Goal: Transaction & Acquisition: Download file/media

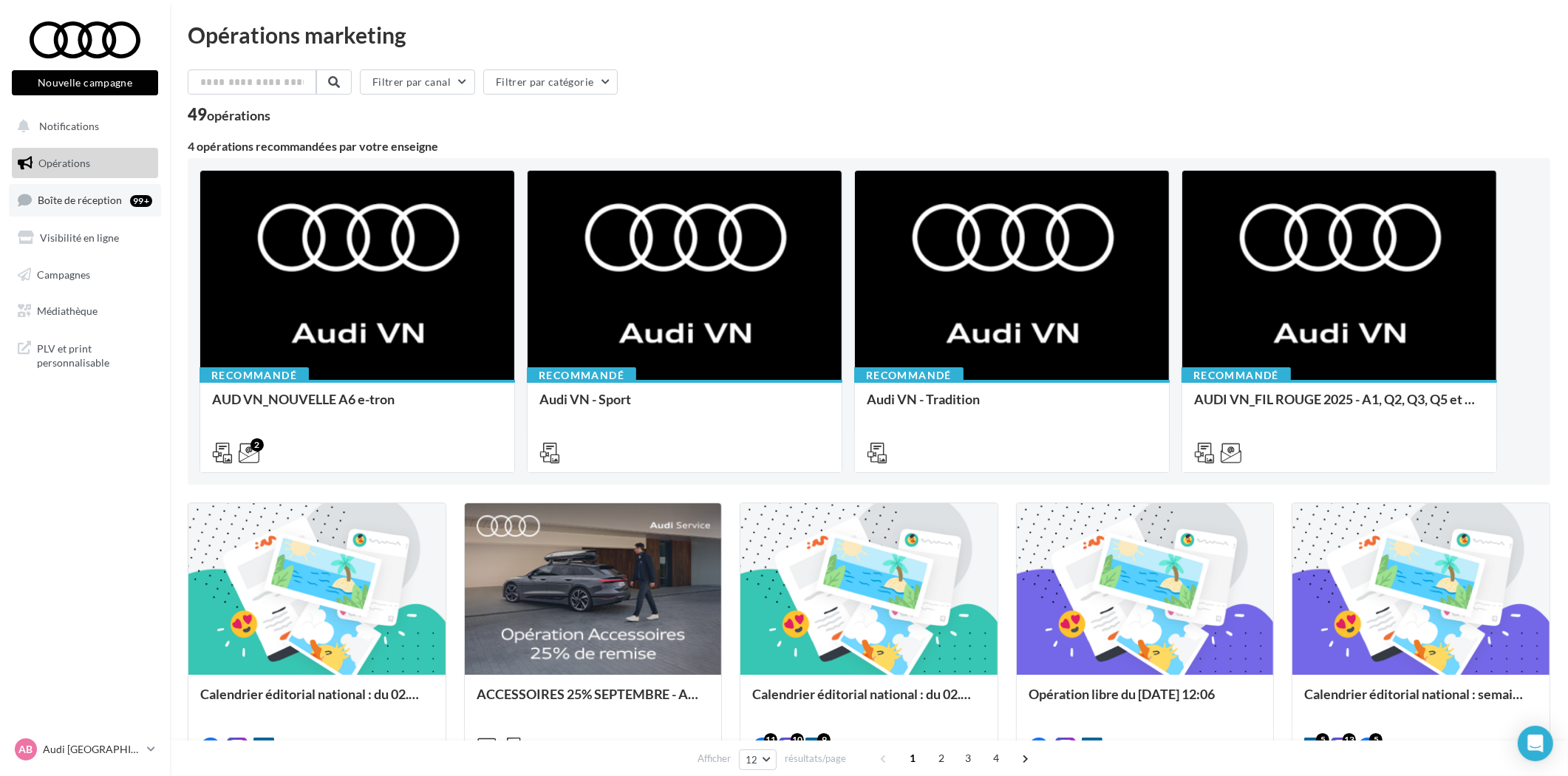
click at [94, 203] on span "Boîte de réception" at bounding box center [80, 200] width 85 height 13
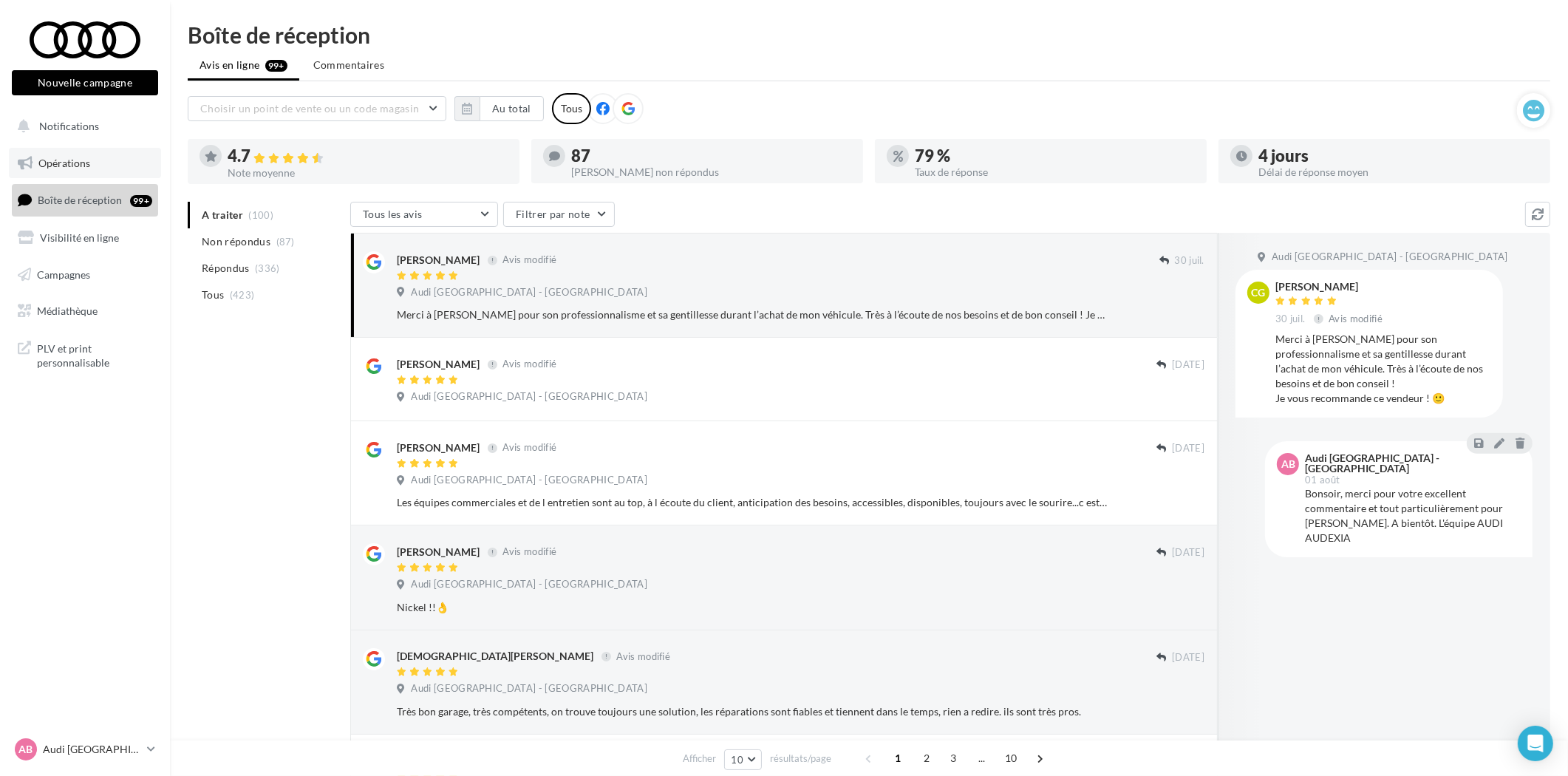
click at [86, 168] on span "Opérations" at bounding box center [65, 162] width 52 height 13
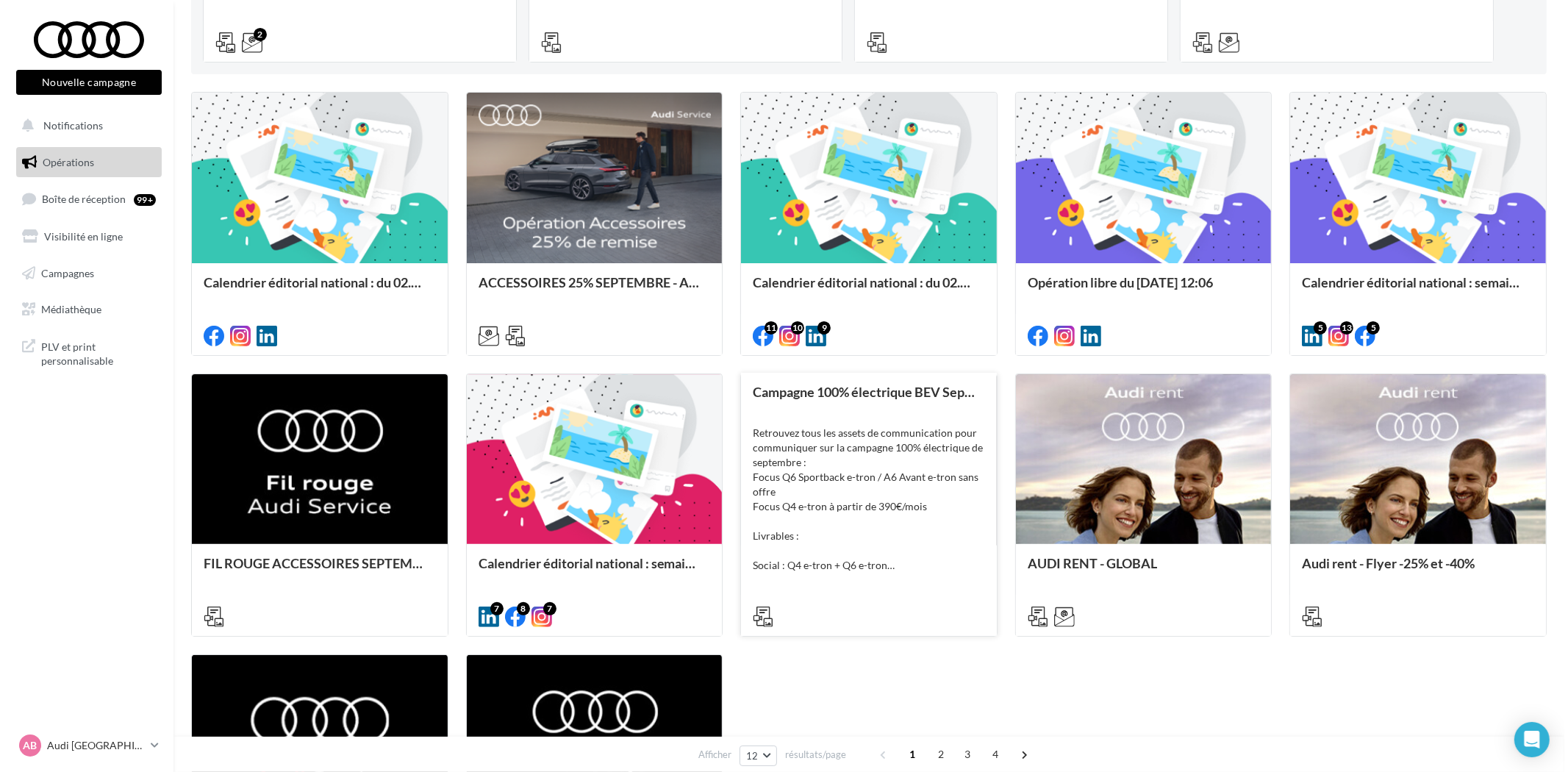
scroll to position [431, 0]
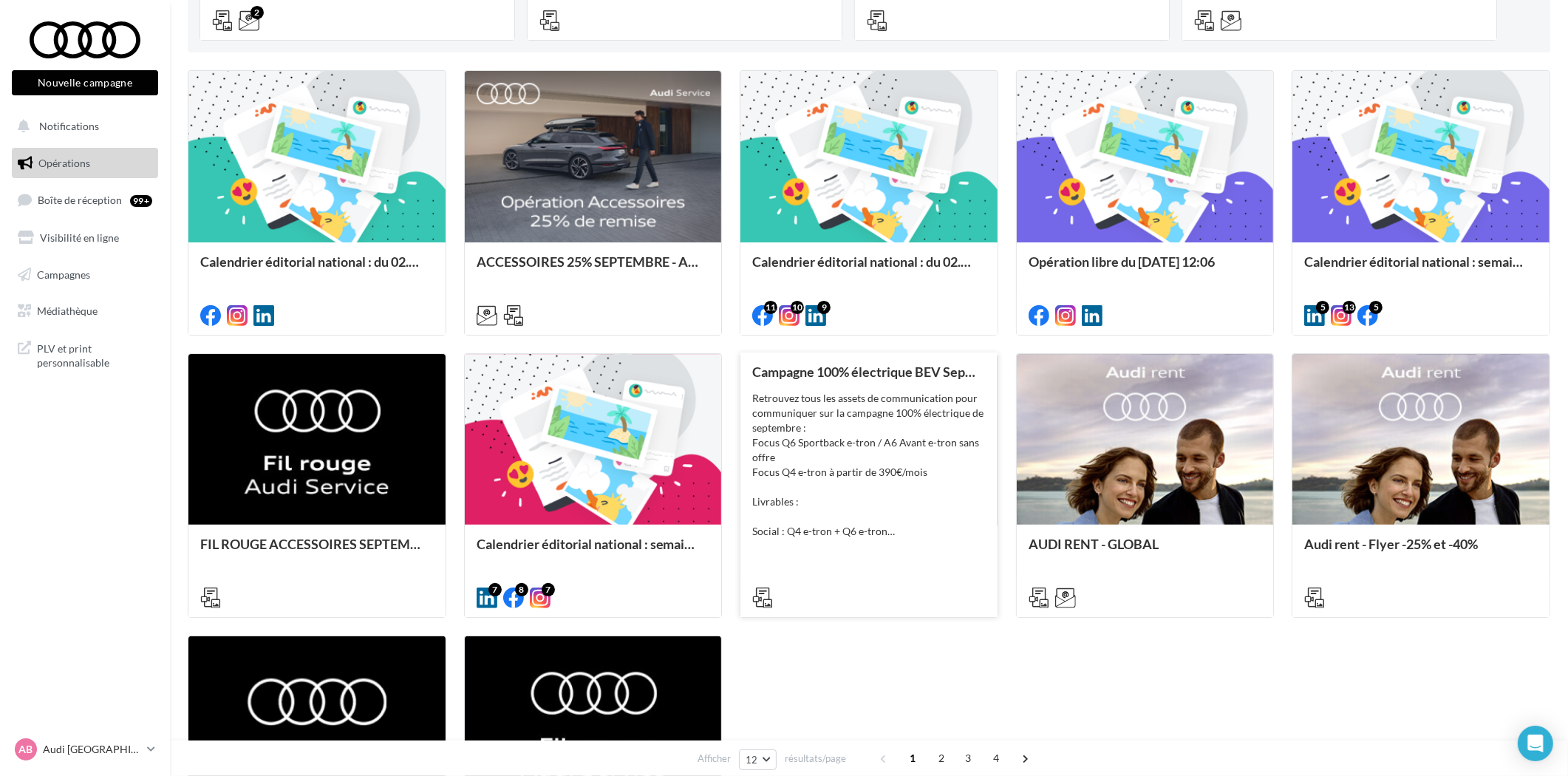
click at [870, 415] on div "Retrouvez tous les assets de communication pour communiquer sur la campagne 100…" at bounding box center [869, 465] width 234 height 148
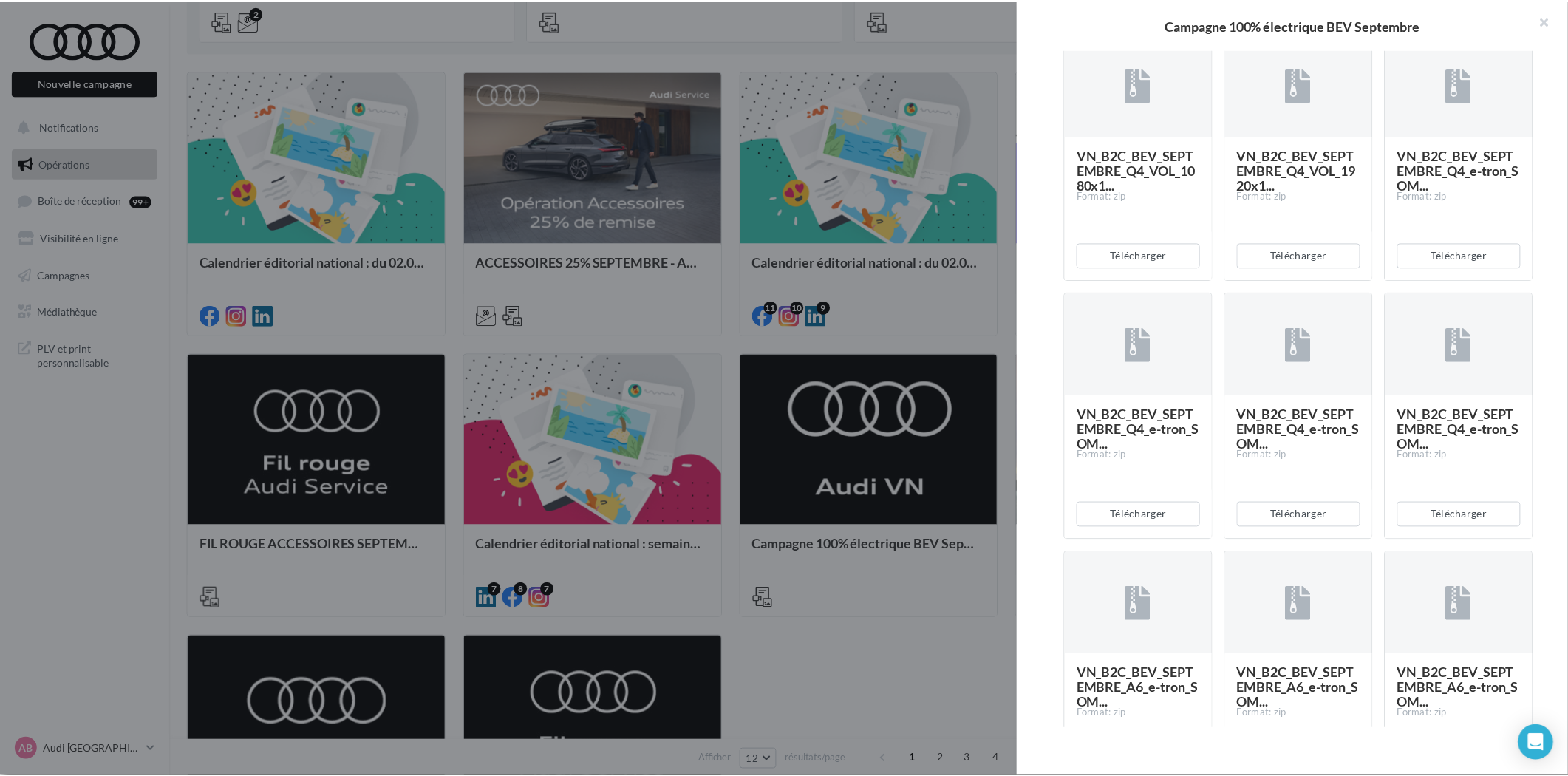
scroll to position [657, 0]
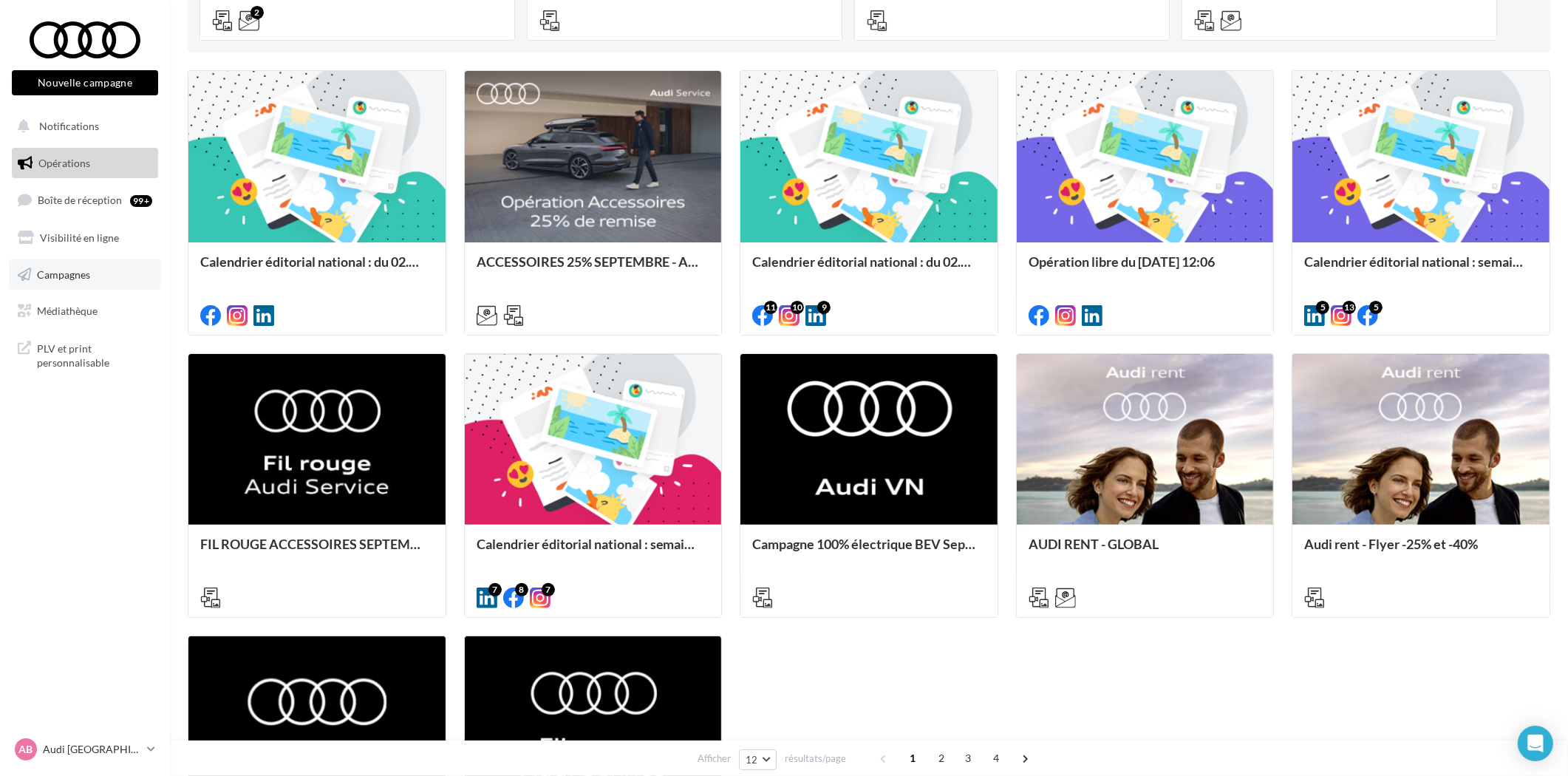
click at [77, 278] on span "Campagnes" at bounding box center [63, 274] width 53 height 13
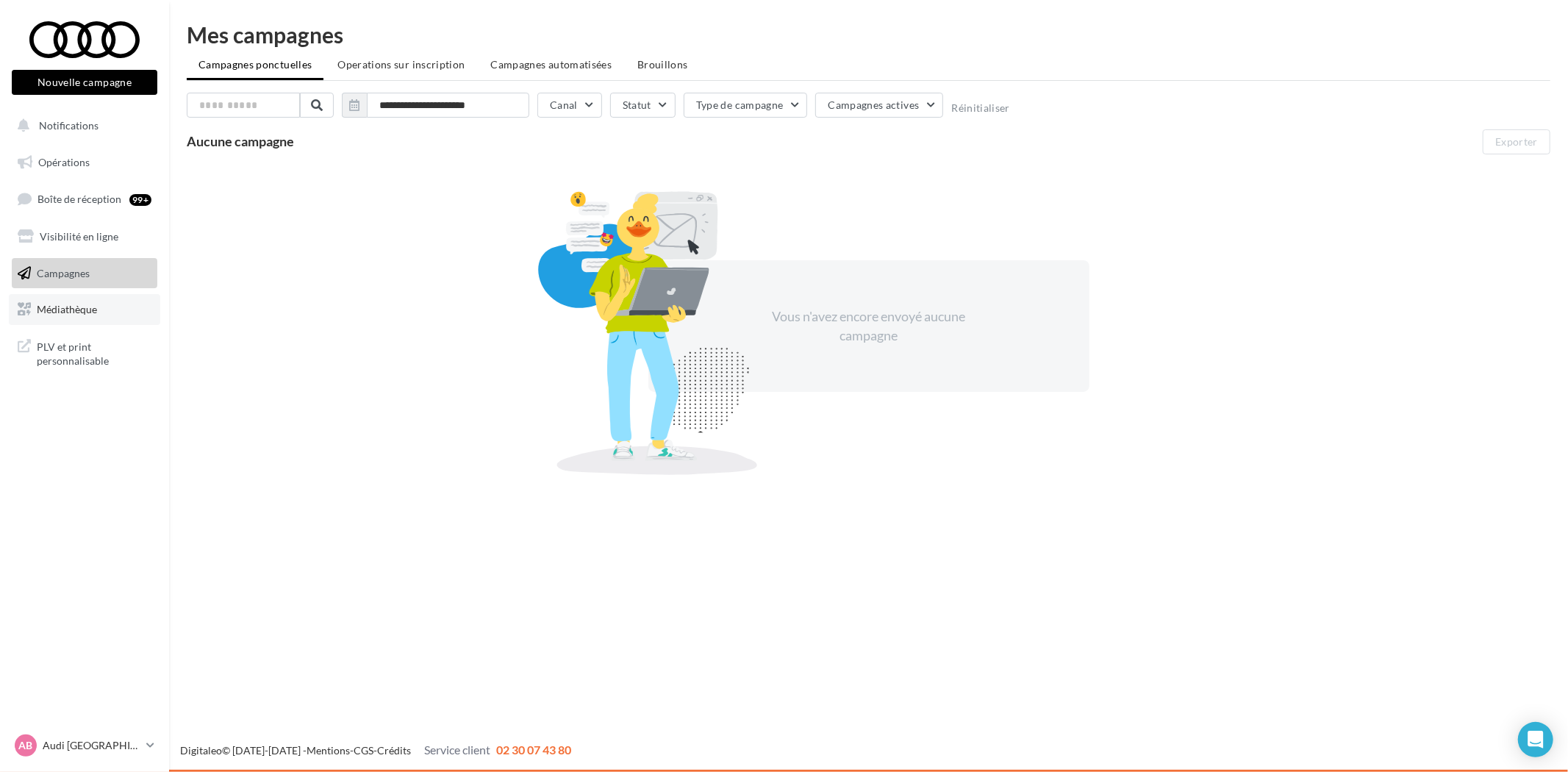
click at [73, 306] on span "Médiathèque" at bounding box center [66, 309] width 60 height 13
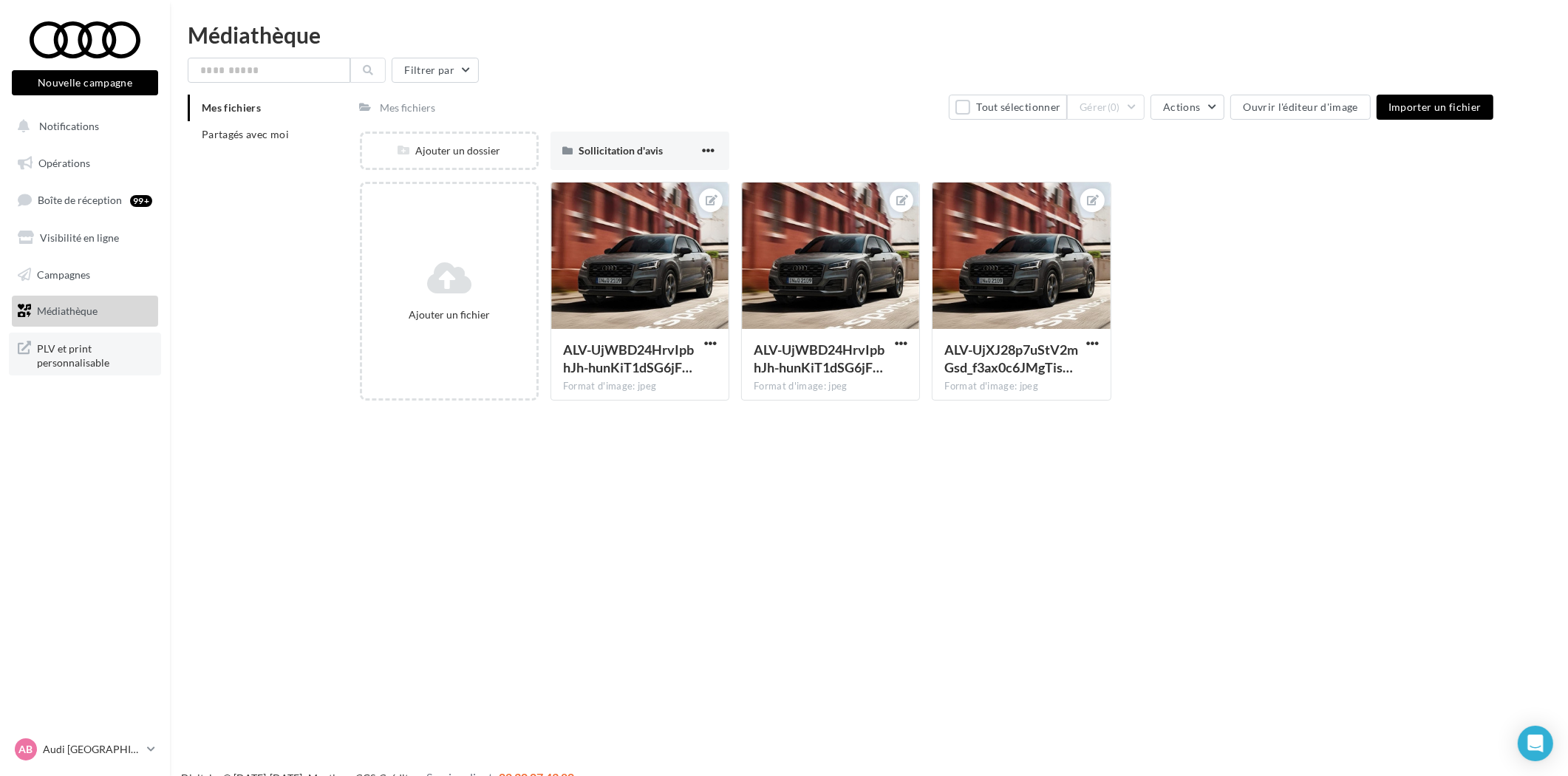
click at [38, 367] on span "PLV et print personnalisable" at bounding box center [95, 354] width 115 height 32
click at [246, 127] on span "Partagés avec moi" at bounding box center [246, 133] width 88 height 13
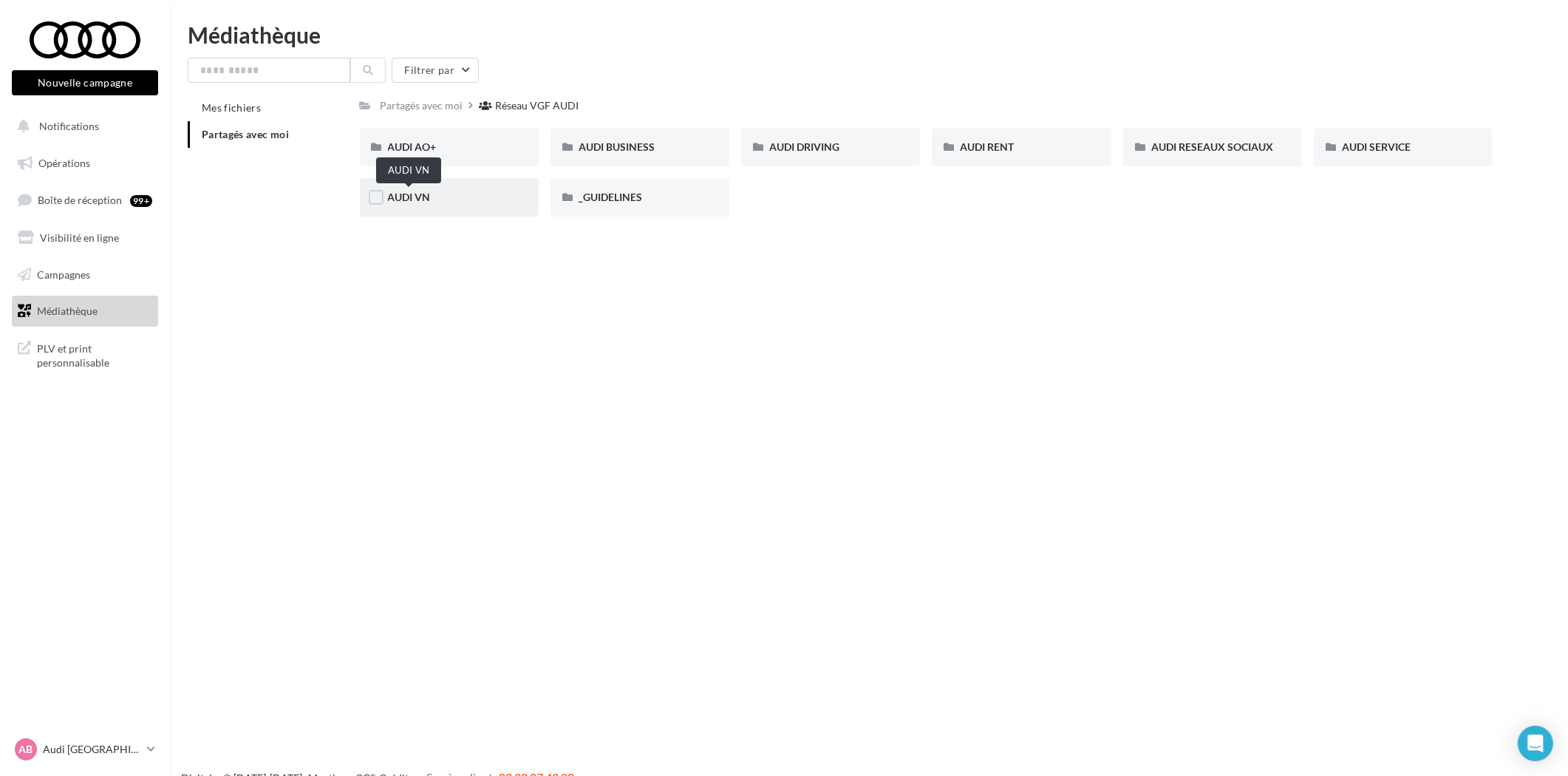
click at [419, 194] on span "AUDI VN" at bounding box center [409, 197] width 43 height 13
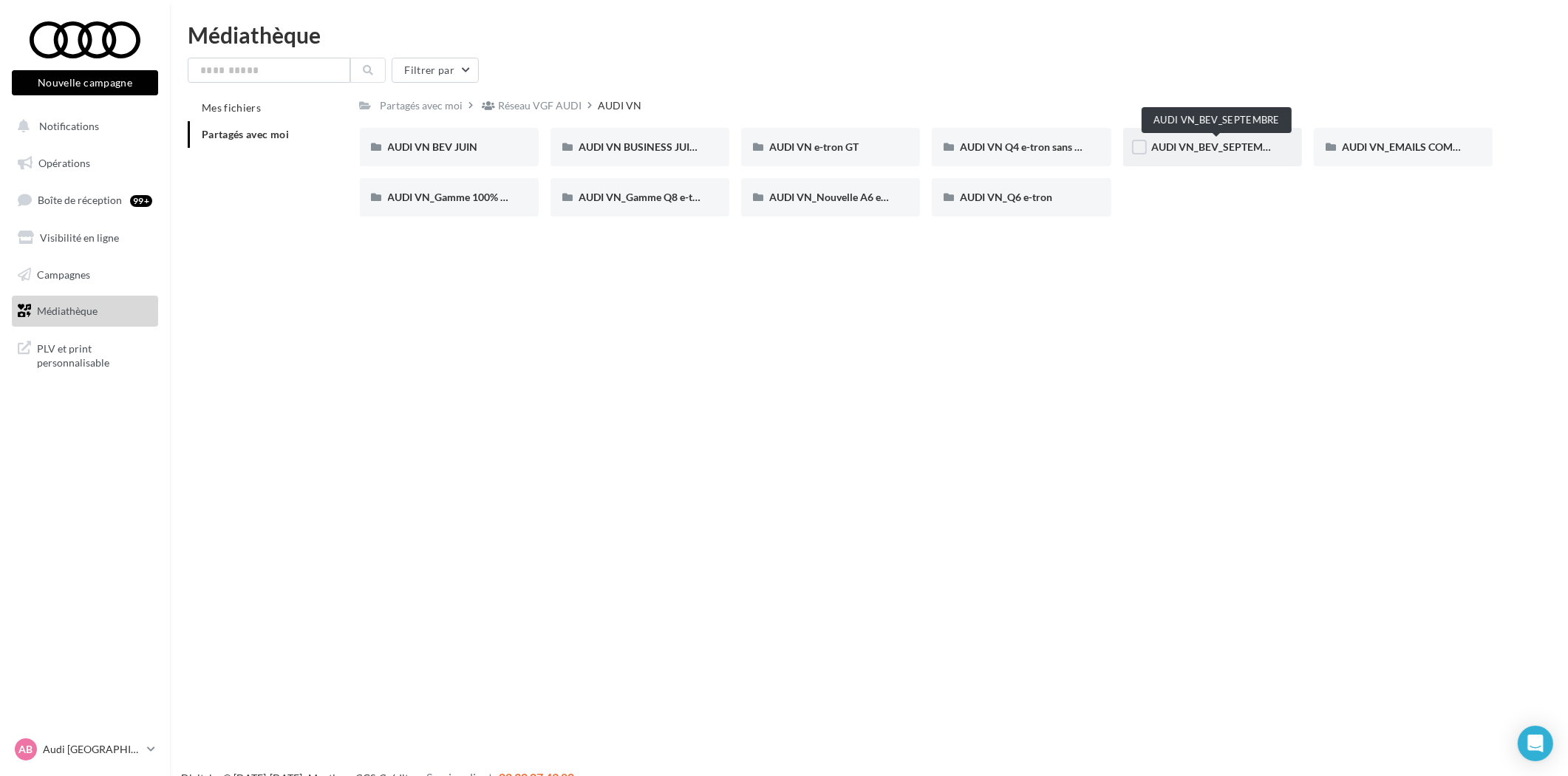
click at [1206, 148] on span "AUDI VN_BEV_SEPTEMBRE" at bounding box center [1216, 146] width 130 height 13
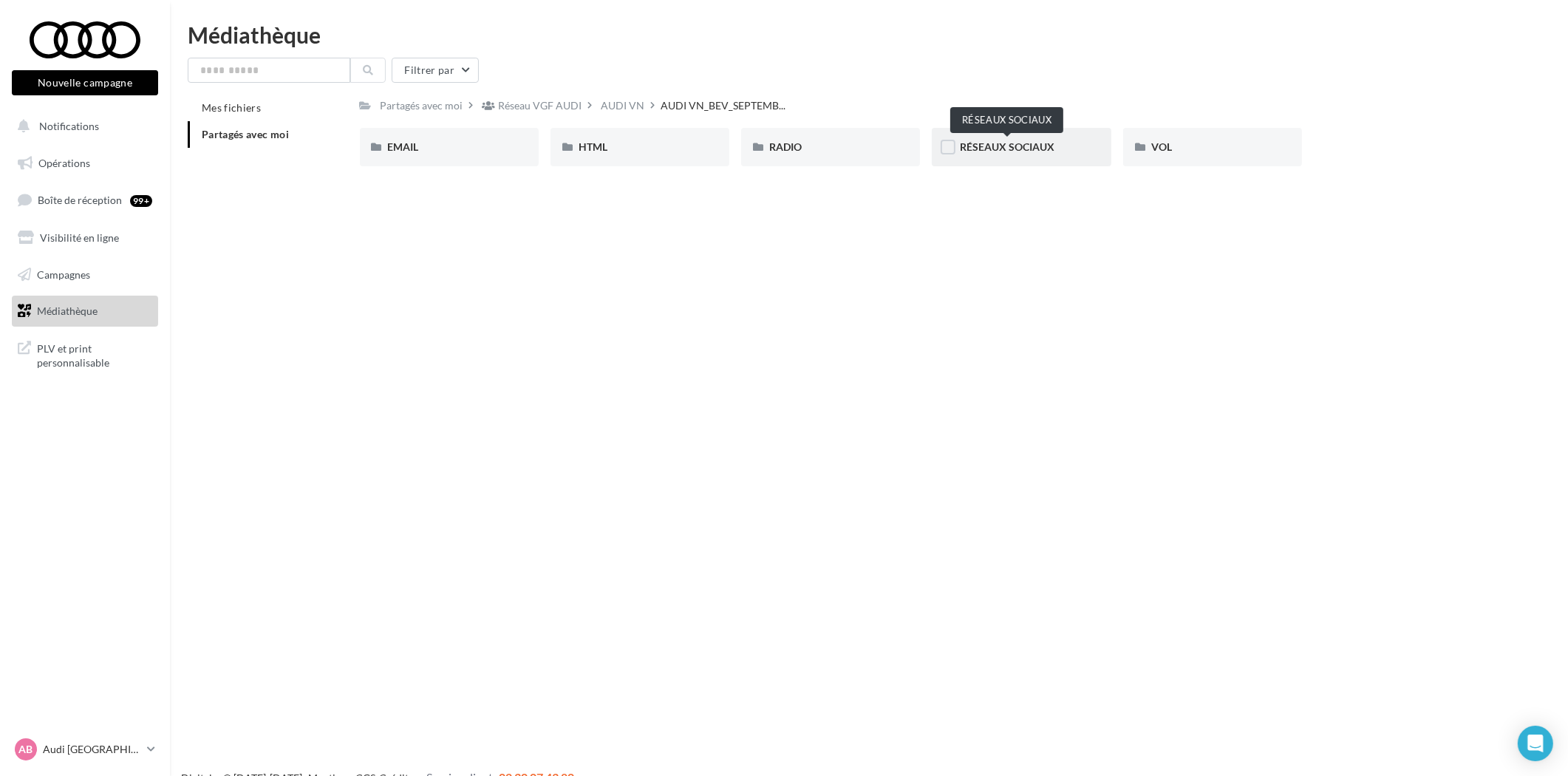
click at [1038, 148] on span "RÉSEAUX SOCIAUX" at bounding box center [1007, 146] width 95 height 13
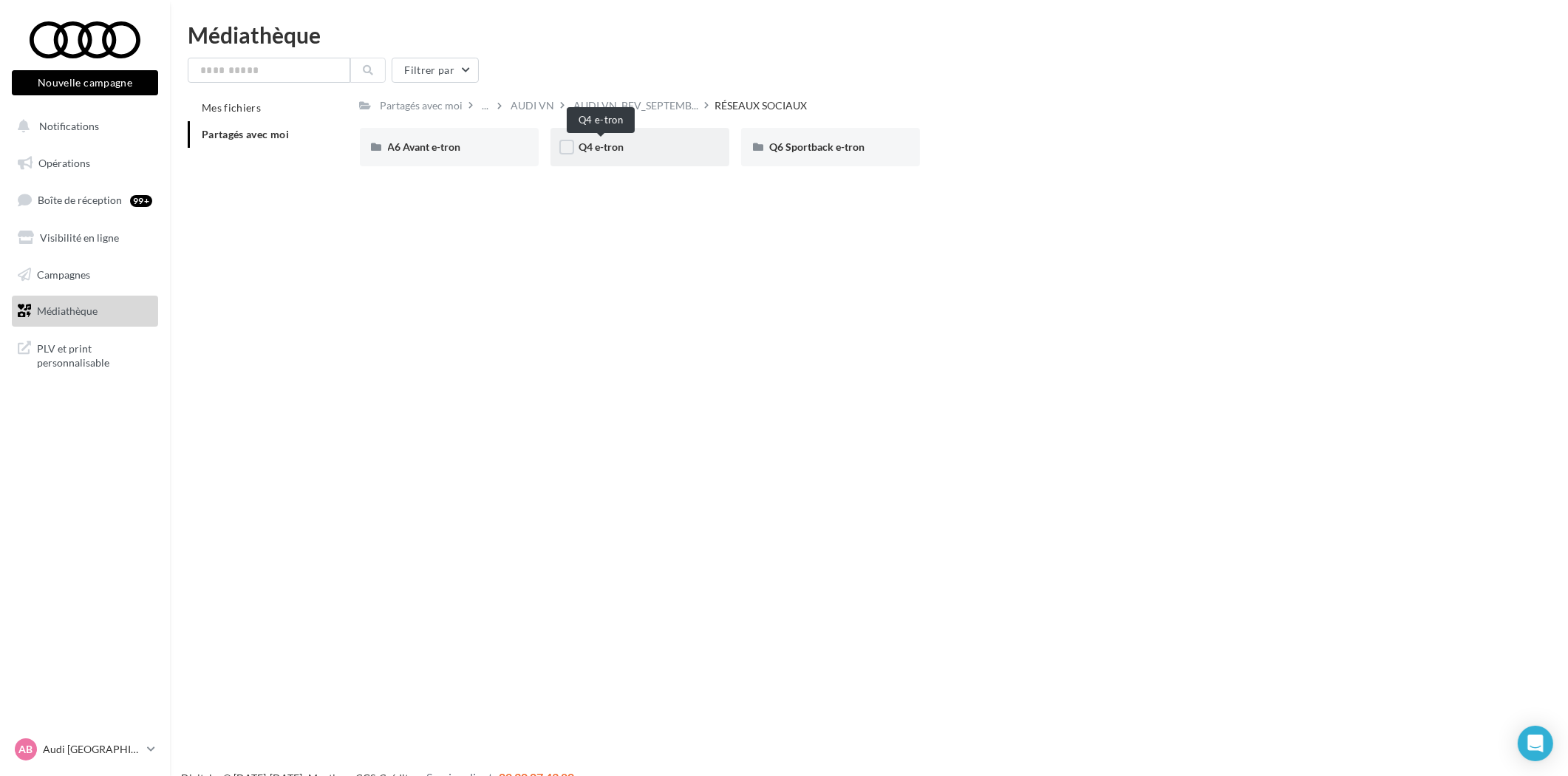
click at [611, 145] on span "Q4 e-tron" at bounding box center [601, 146] width 45 height 13
click at [432, 148] on span "CARROUSEL" at bounding box center [418, 146] width 60 height 13
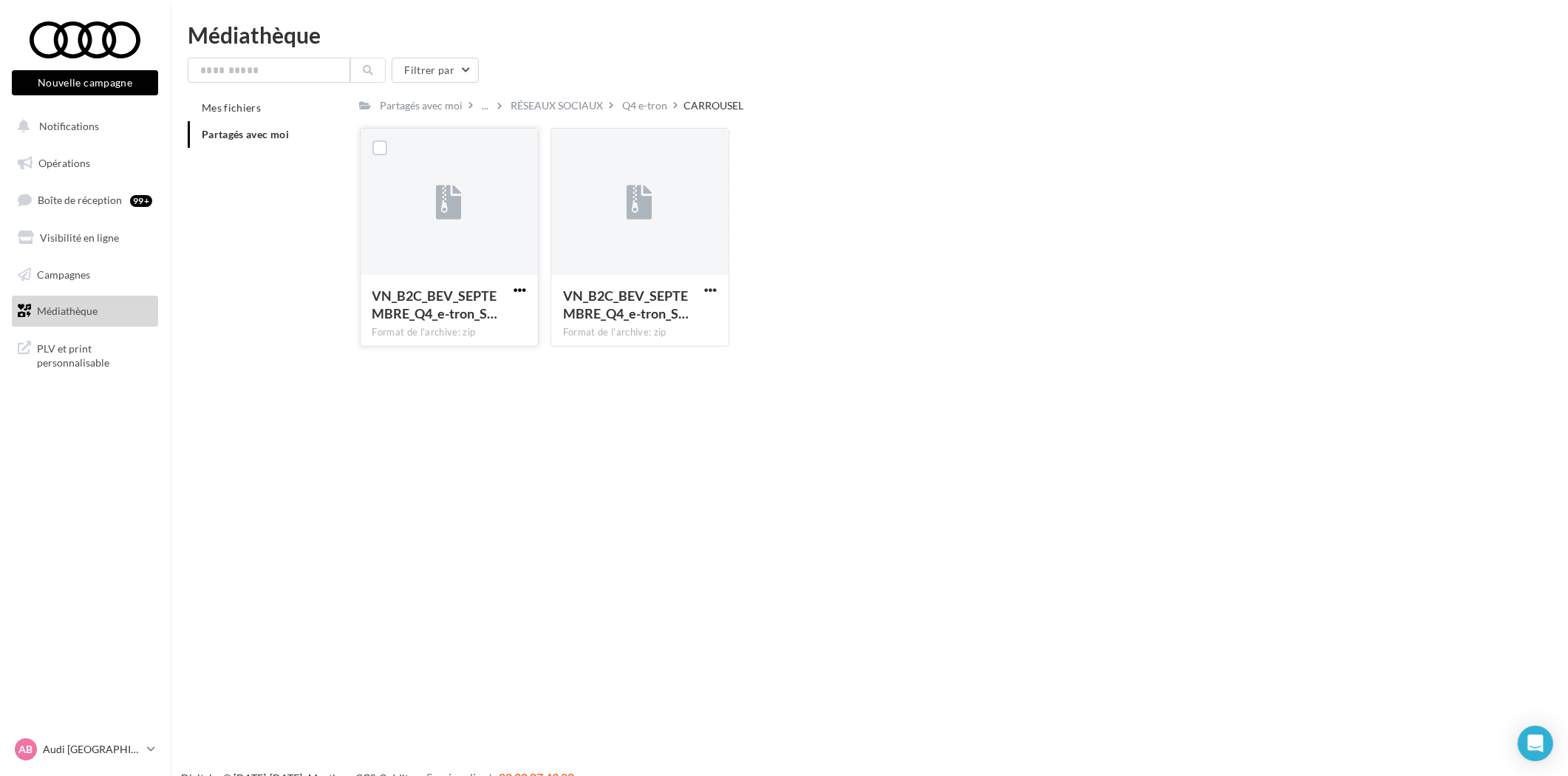
click at [519, 290] on span "button" at bounding box center [519, 290] width 13 height 13
click at [460, 326] on button "Télécharger" at bounding box center [455, 319] width 148 height 39
